Goal: Information Seeking & Learning: Learn about a topic

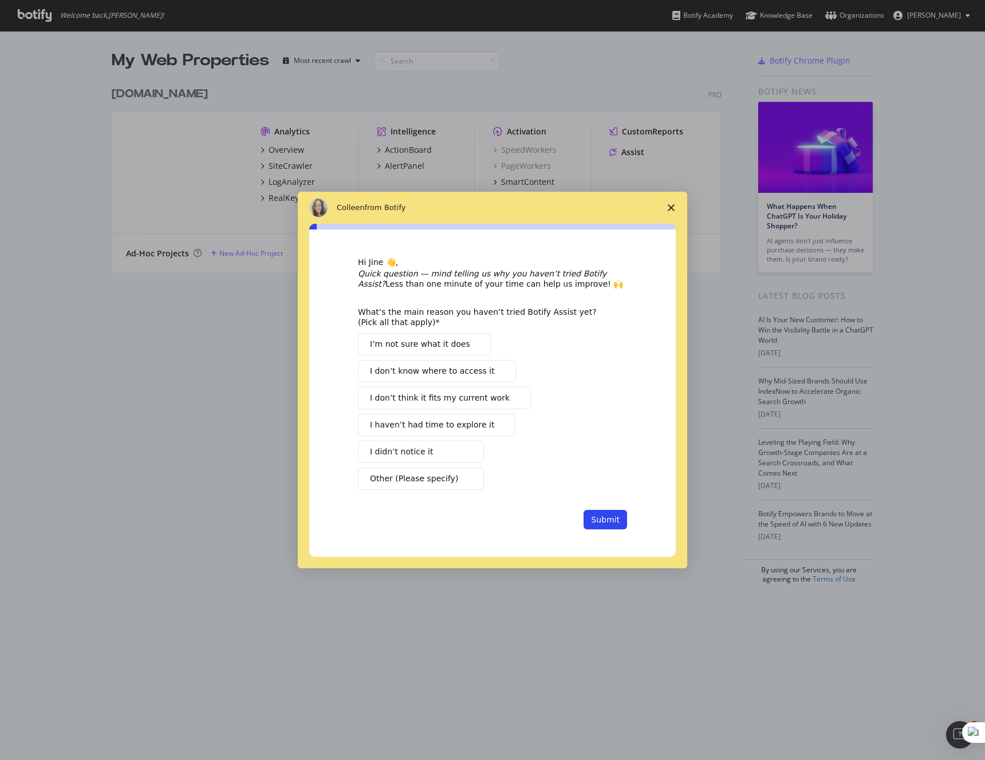
click at [667, 206] on icon "Close survey" at bounding box center [670, 207] width 7 height 7
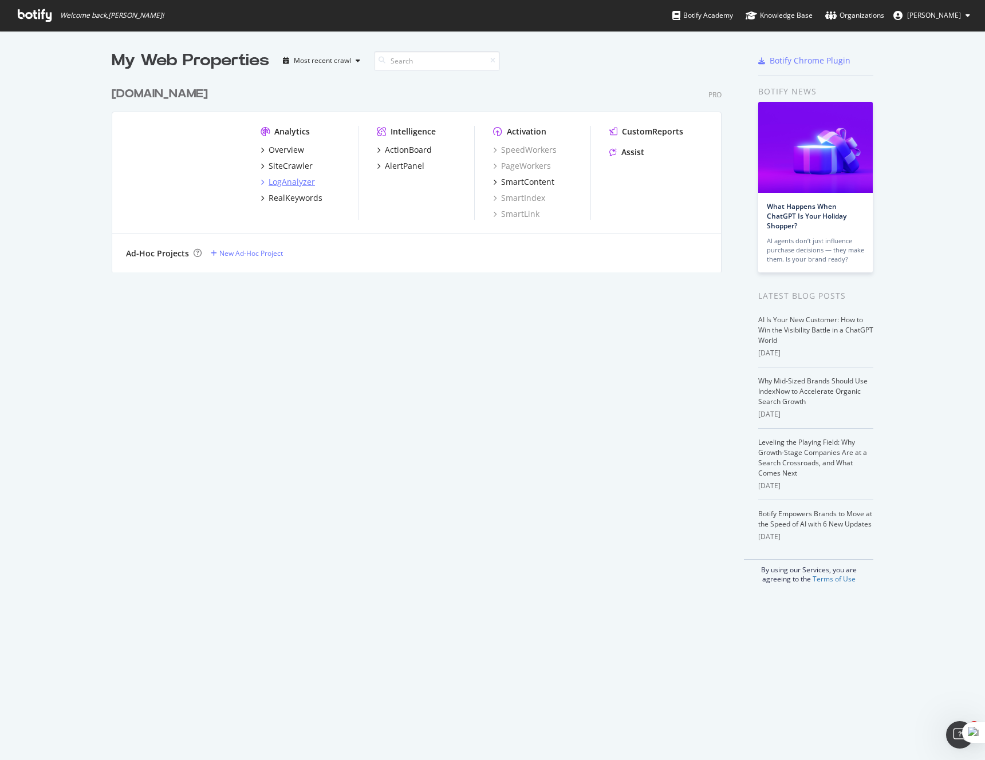
click at [298, 183] on div "LogAnalyzer" at bounding box center [291, 181] width 46 height 11
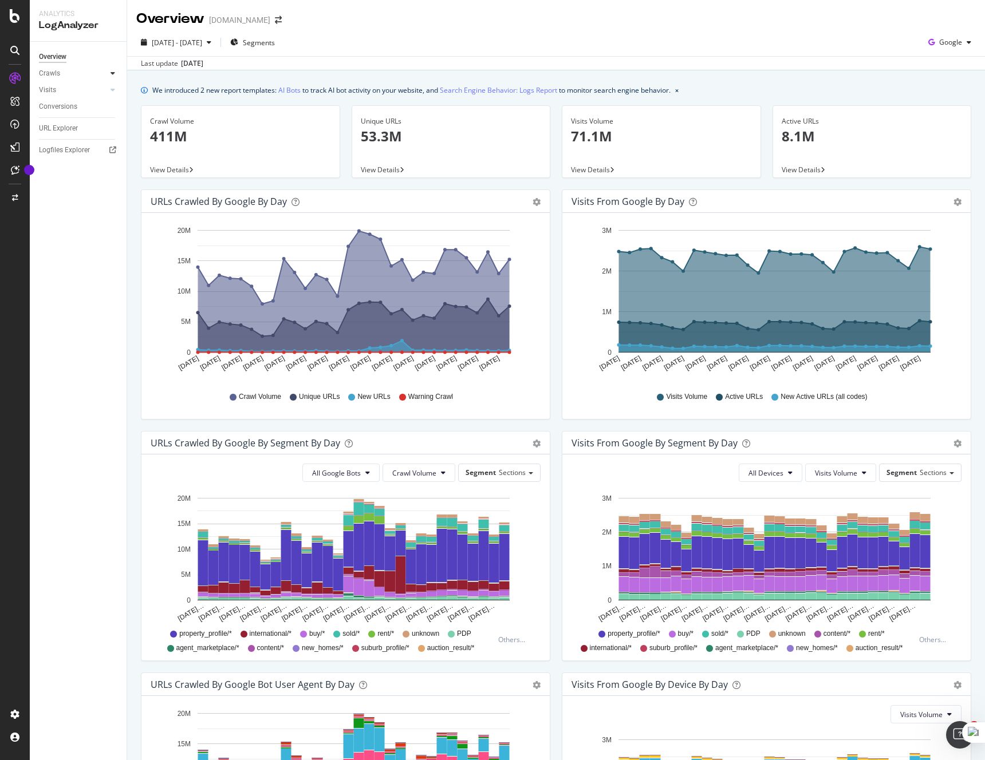
click at [110, 73] on icon at bounding box center [112, 73] width 5 height 7
click at [74, 109] on div "Segments Distribution" at bounding box center [76, 113] width 64 height 24
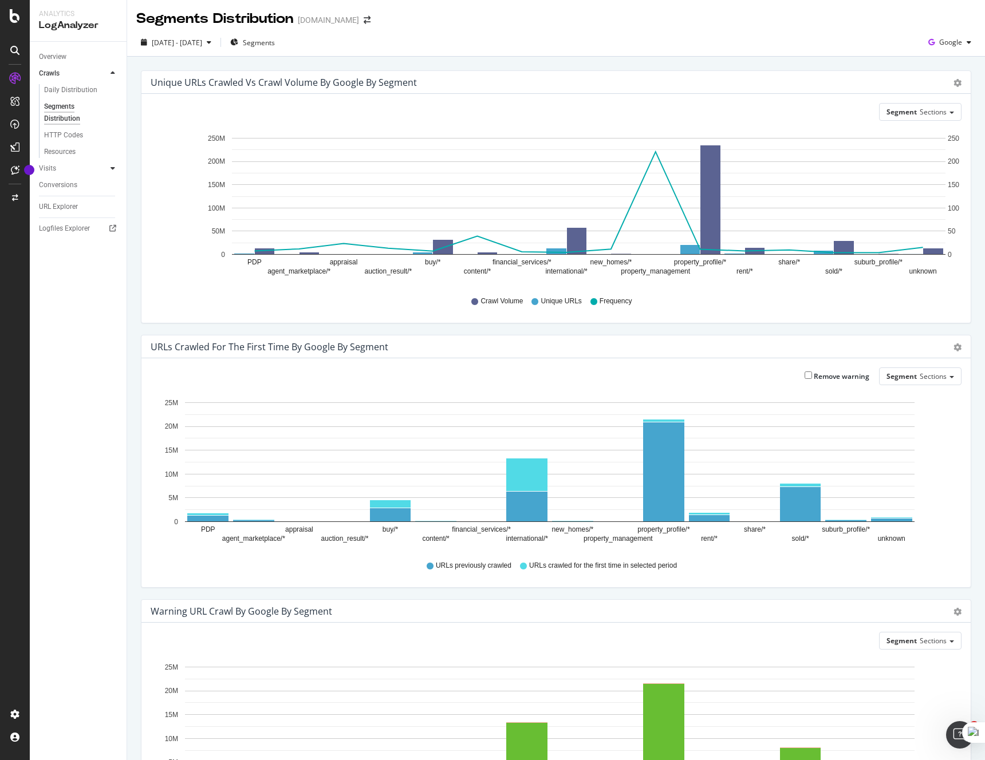
click at [109, 168] on div at bounding box center [112, 168] width 11 height 11
click at [112, 78] on div at bounding box center [112, 73] width 11 height 11
click at [96, 90] on link "Daily Distribution" at bounding box center [81, 90] width 74 height 12
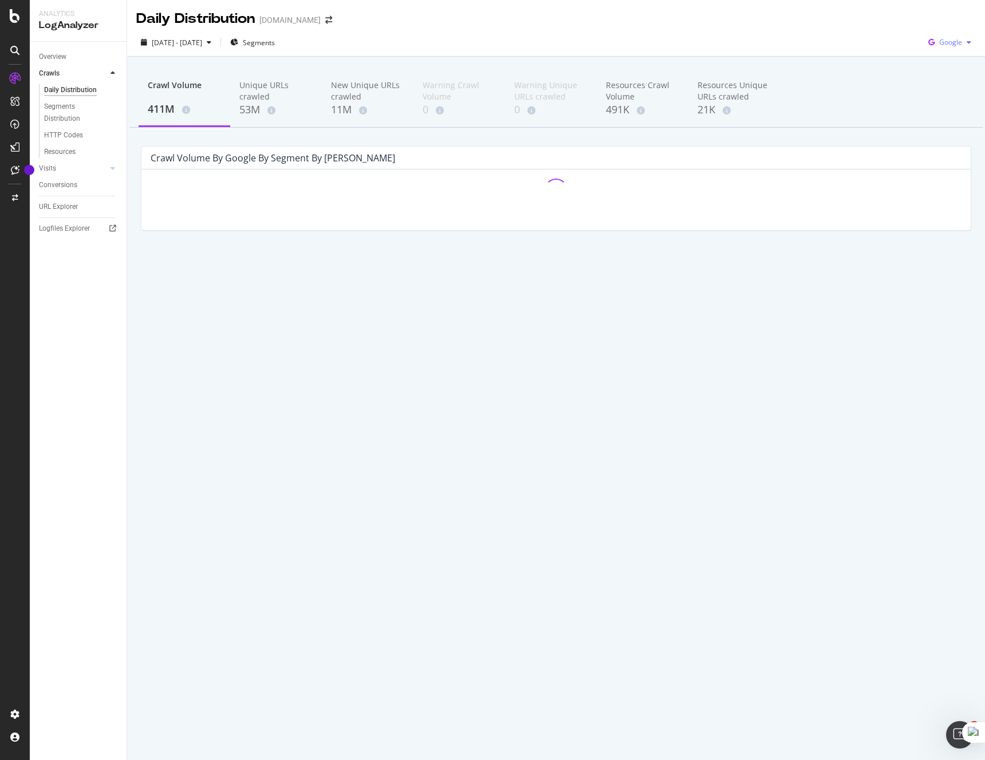
click at [963, 38] on div "Google" at bounding box center [949, 42] width 52 height 17
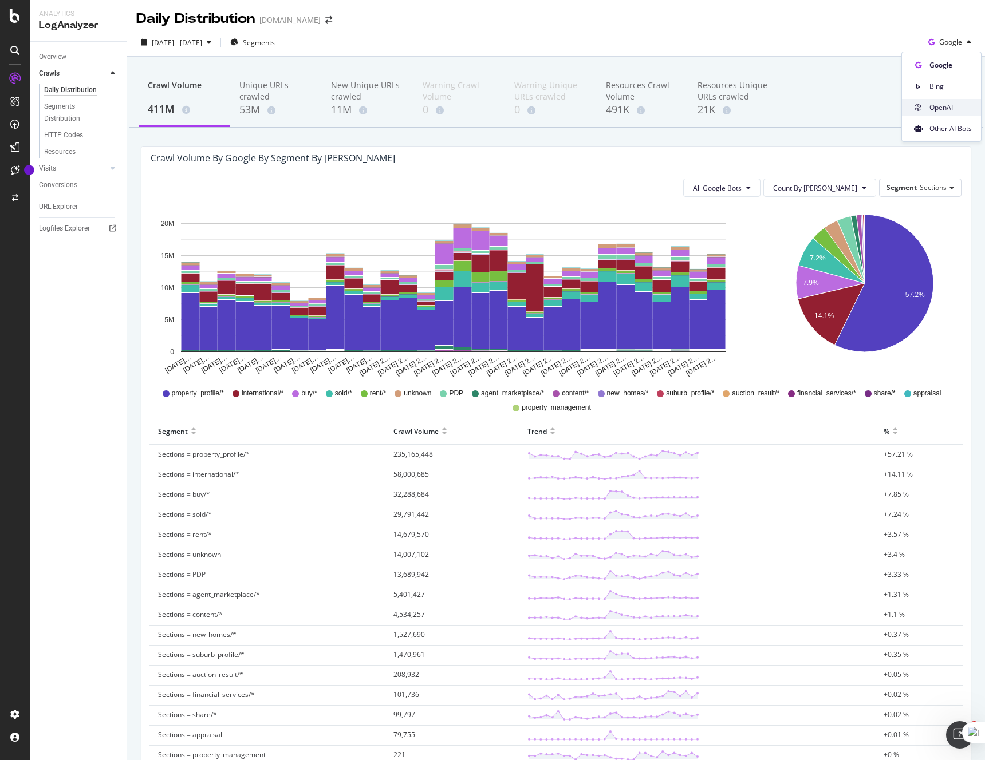
click at [937, 107] on span "OpenAI" at bounding box center [950, 107] width 42 height 10
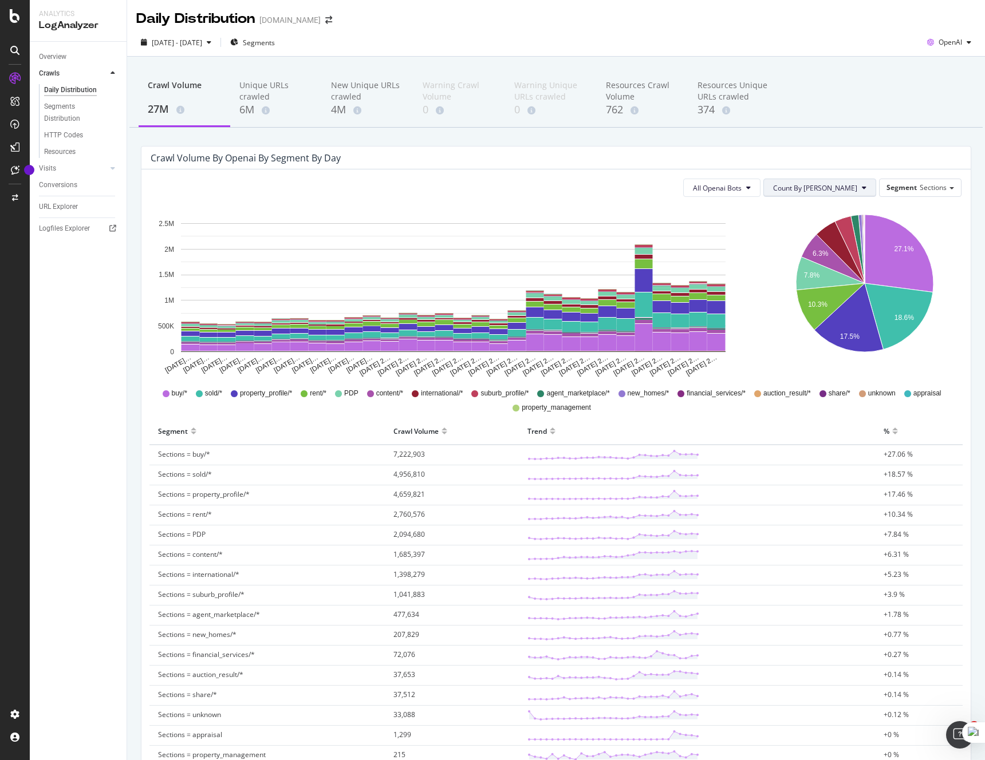
click at [852, 185] on span "Count By [PERSON_NAME]" at bounding box center [815, 188] width 84 height 10
click at [202, 43] on span "[DATE] - [DATE]" at bounding box center [177, 43] width 50 height 10
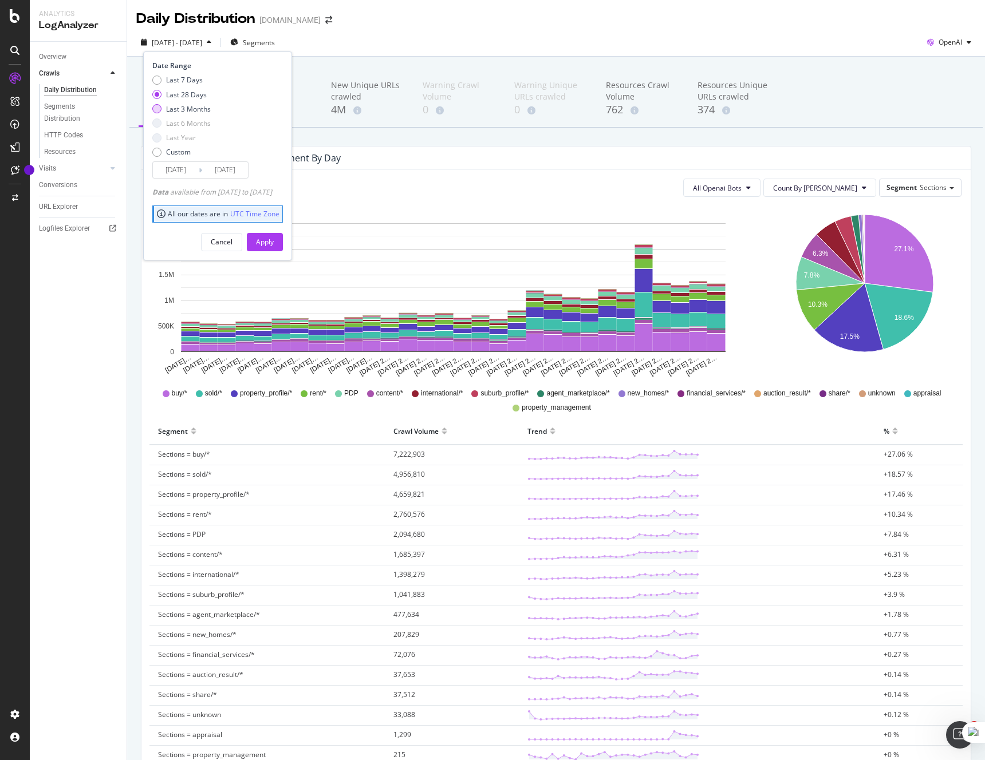
click at [191, 108] on div "Last 3 Months" at bounding box center [188, 109] width 45 height 10
type input "[DATE]"
click at [274, 241] on div "Apply" at bounding box center [265, 242] width 18 height 10
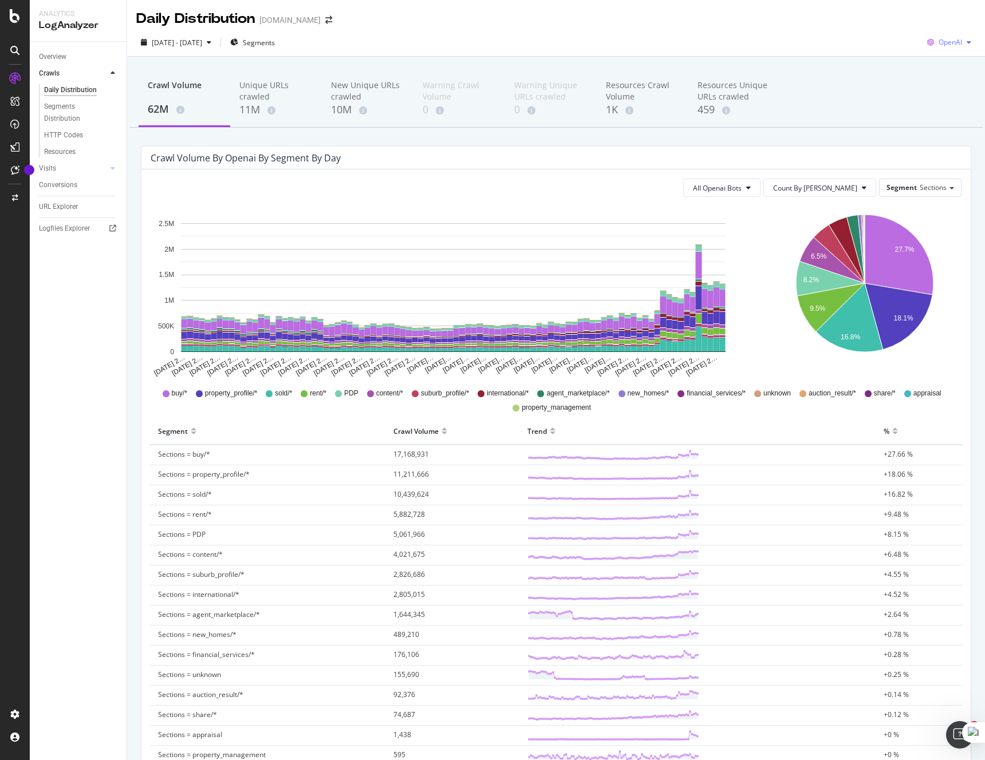
click at [951, 45] on span "OpenAI" at bounding box center [949, 42] width 23 height 10
click at [940, 129] on span "Other AI Bots" at bounding box center [950, 129] width 42 height 10
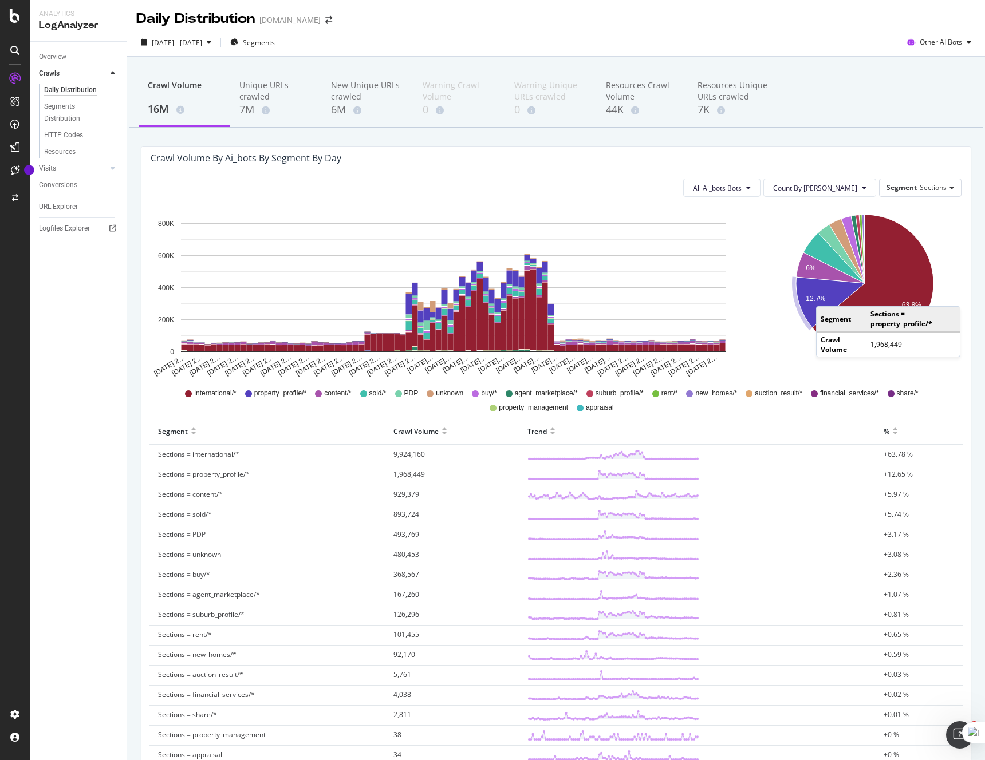
click at [827, 295] on icon "A chart." at bounding box center [830, 302] width 69 height 51
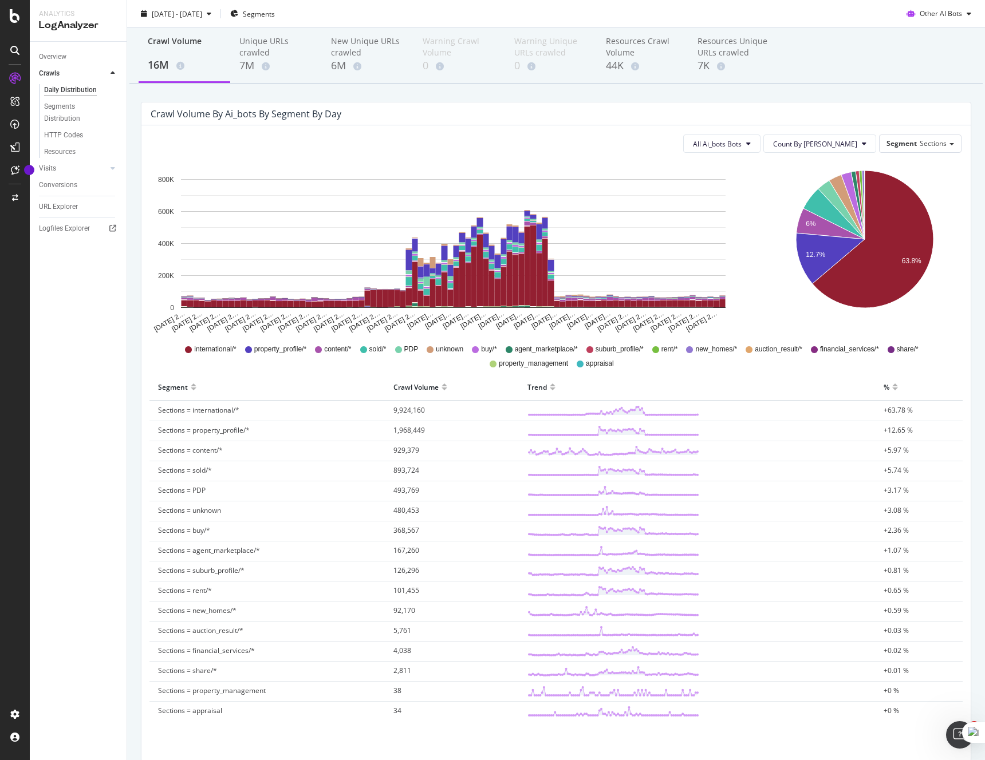
scroll to position [97, 0]
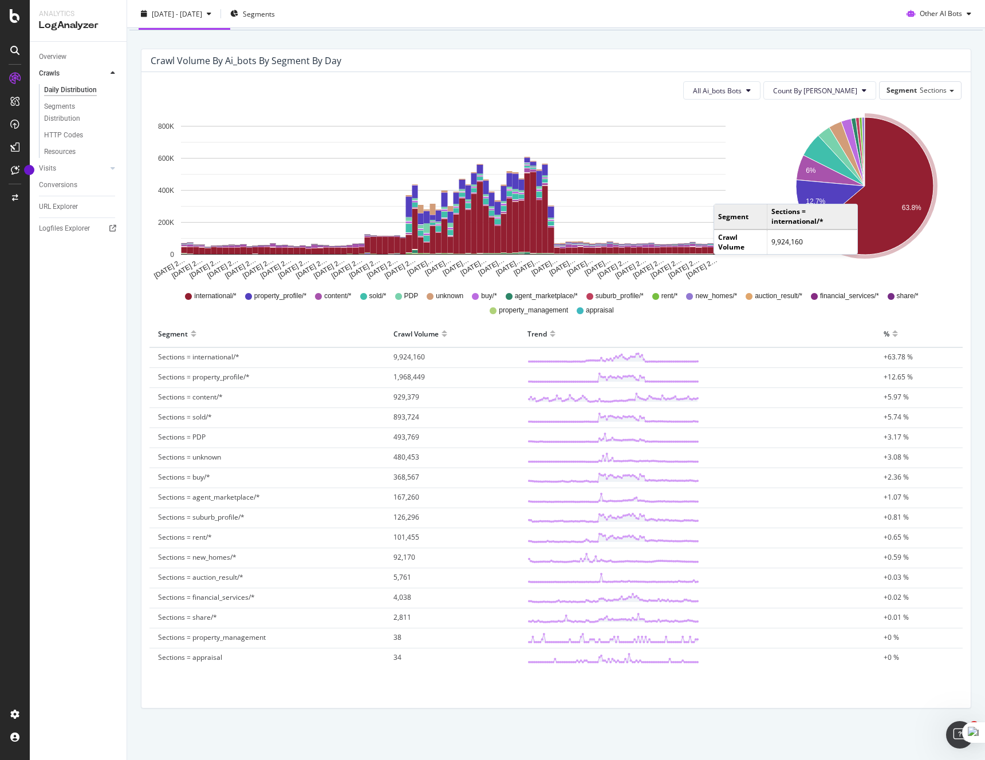
click at [767, 136] on icon "6% 12.7% 63.8%" at bounding box center [864, 195] width 194 height 172
click at [943, 20] on div "Other AI Bots" at bounding box center [939, 13] width 74 height 17
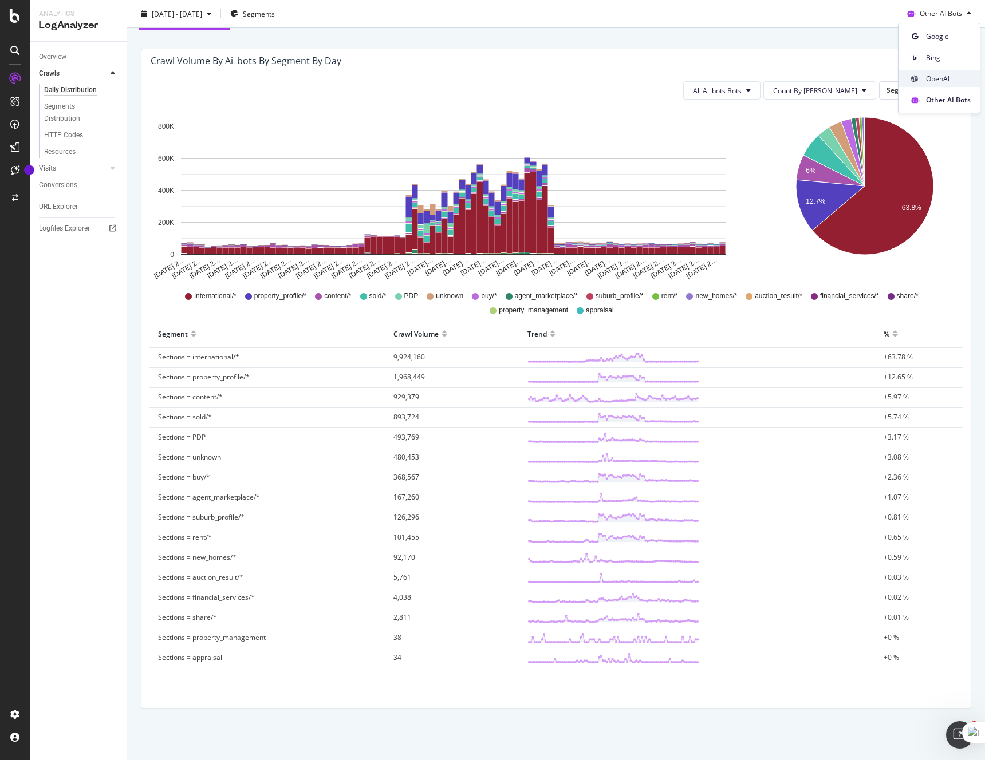
click at [937, 75] on span "OpenAI" at bounding box center [948, 79] width 45 height 10
